Goal: Find specific page/section: Find specific page/section

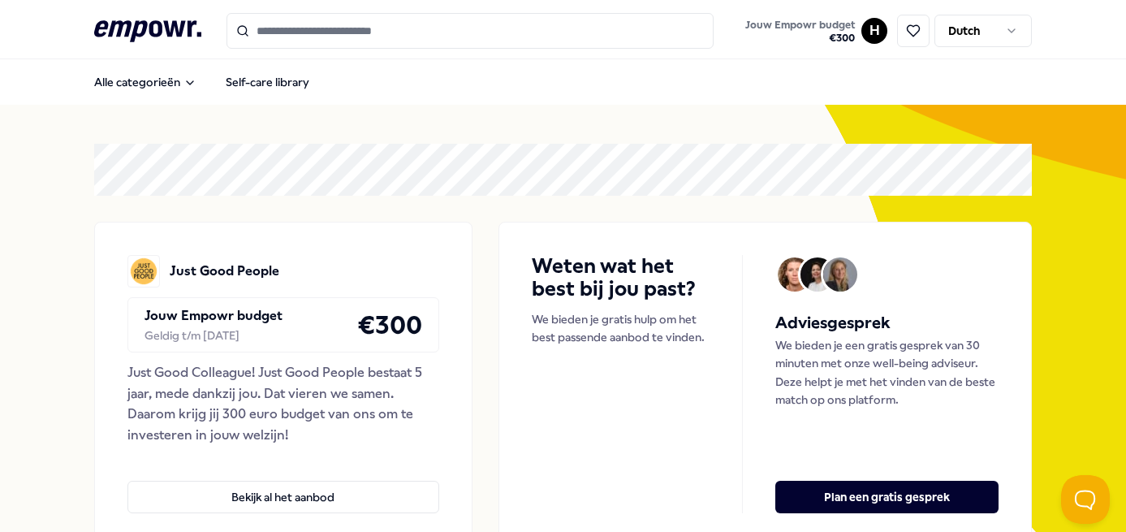
scroll to position [105, 0]
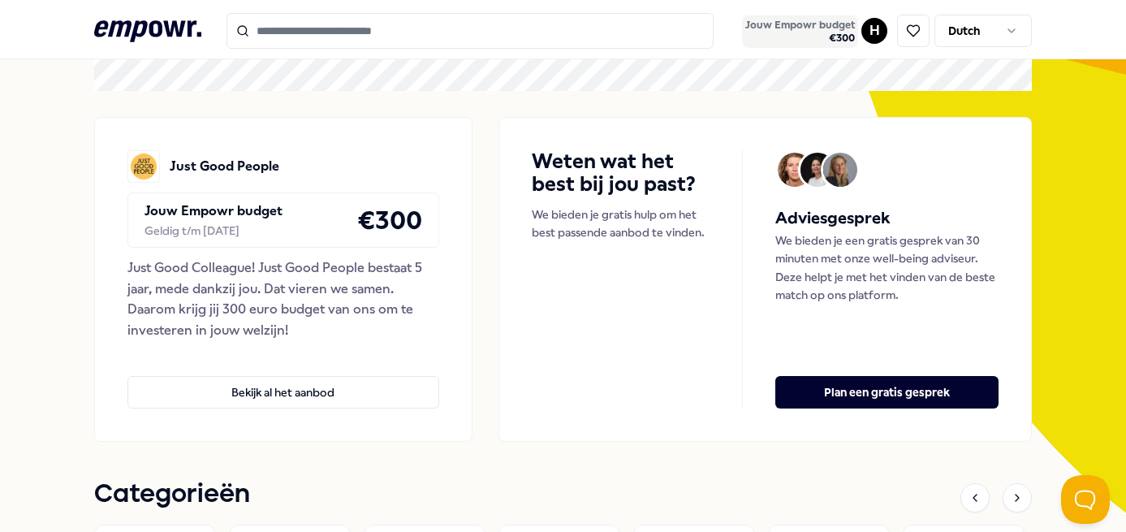
click at [857, 34] on button "Jouw Empowr budget € 300" at bounding box center [800, 31] width 116 height 32
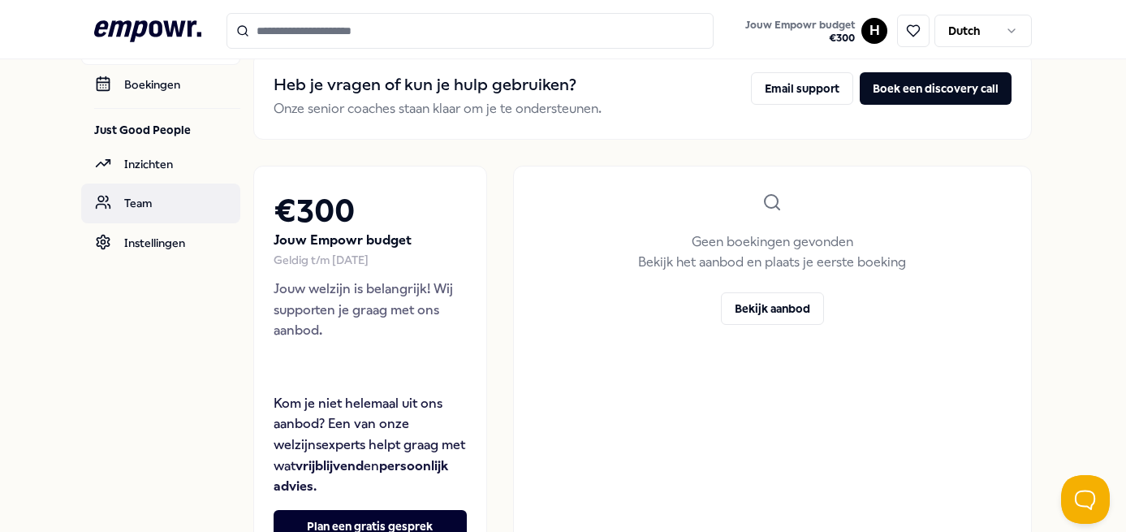
click at [127, 209] on link "Team" at bounding box center [160, 203] width 159 height 39
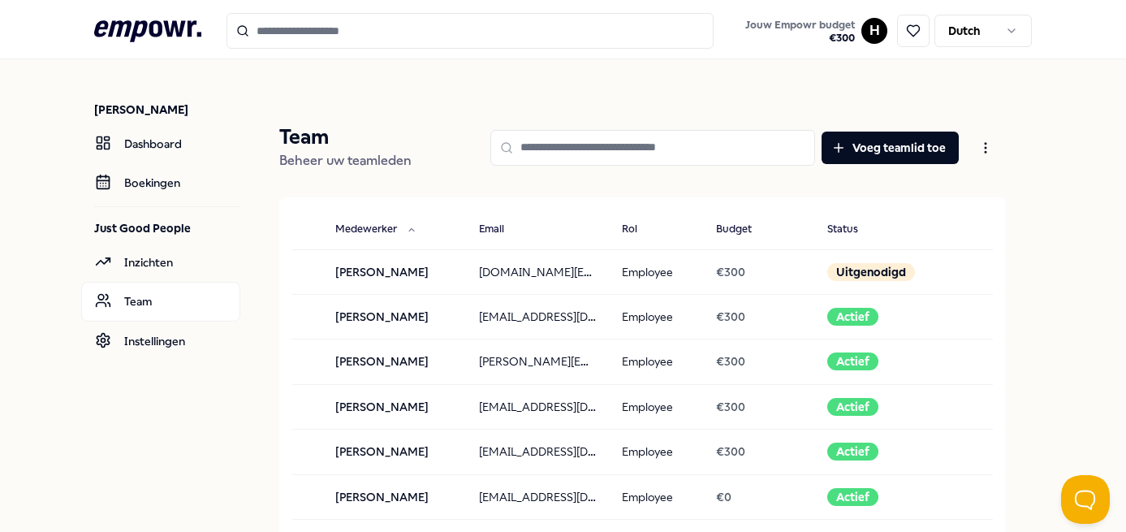
click at [567, 134] on input at bounding box center [652, 148] width 325 height 36
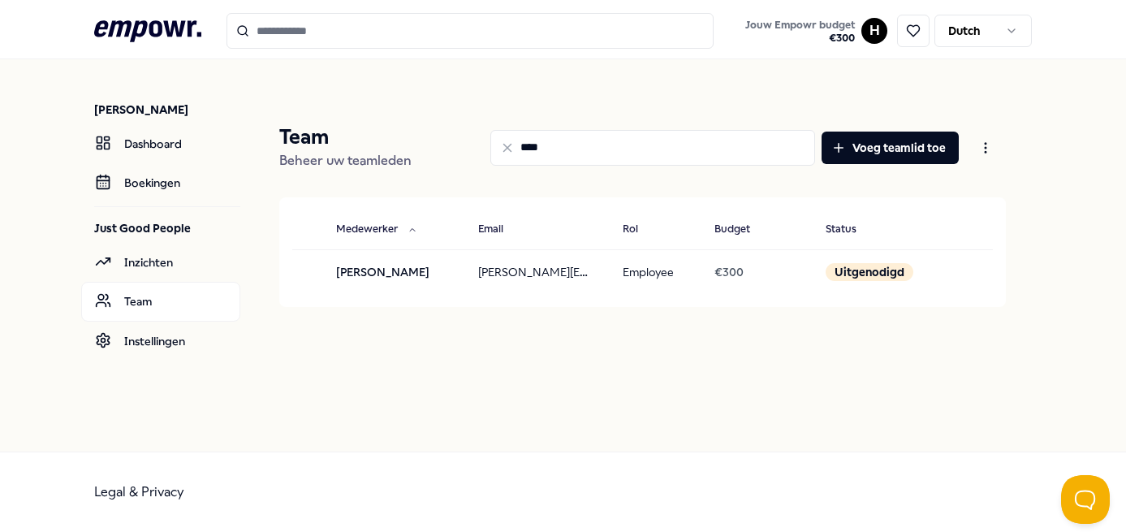
type input "****"
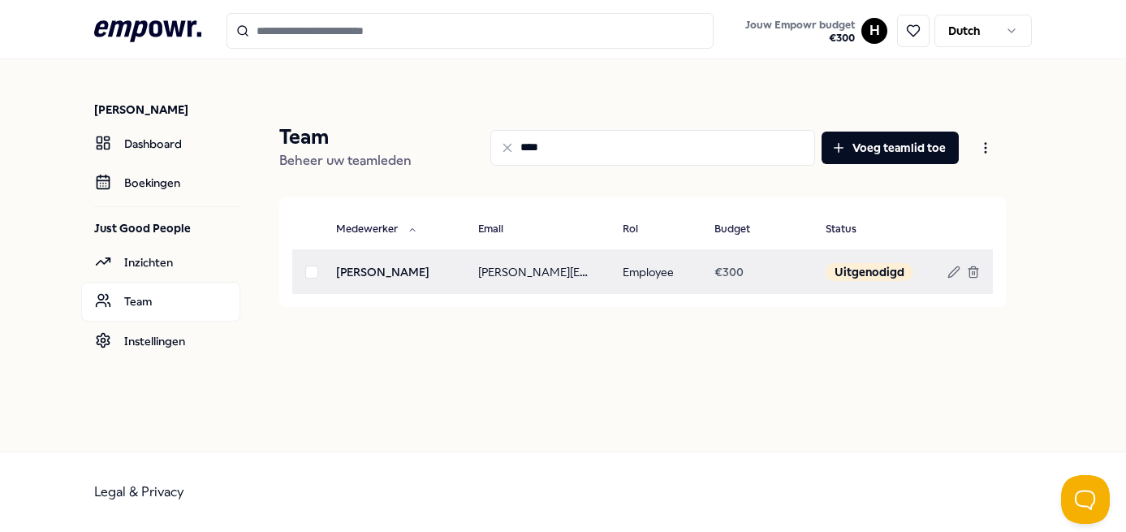
click at [541, 283] on td "[PERSON_NAME][EMAIL_ADDRESS][DOMAIN_NAME]" at bounding box center [537, 271] width 145 height 45
click at [543, 275] on td "[PERSON_NAME][EMAIL_ADDRESS][DOMAIN_NAME]" at bounding box center [537, 271] width 145 height 45
click at [416, 270] on td "[PERSON_NAME]" at bounding box center [394, 271] width 143 height 45
click at [591, 270] on td "[PERSON_NAME][EMAIL_ADDRESS][DOMAIN_NAME]" at bounding box center [537, 271] width 145 height 45
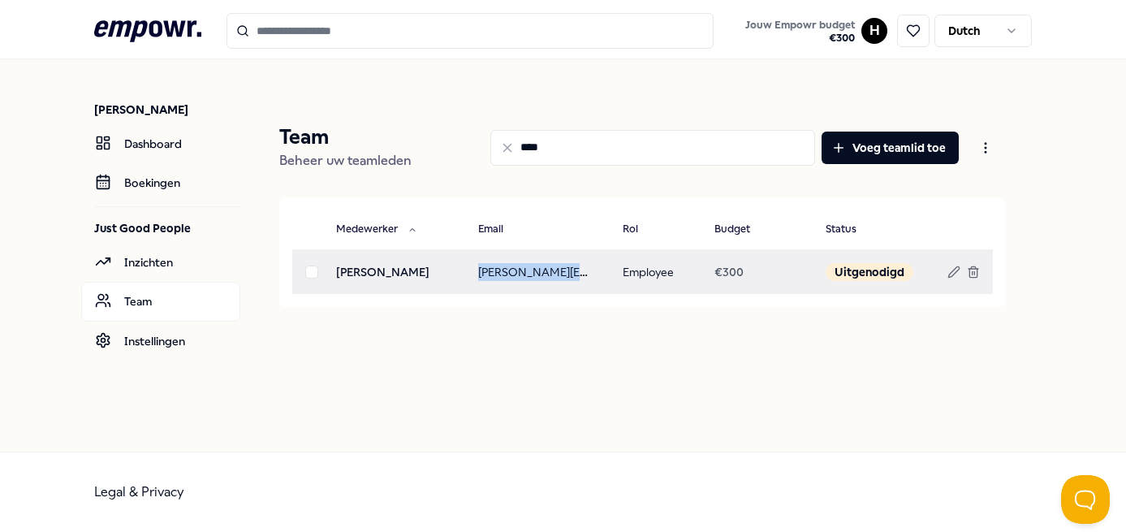
click at [591, 270] on td "[PERSON_NAME][EMAIL_ADDRESS][DOMAIN_NAME]" at bounding box center [537, 271] width 145 height 45
